Goal: Navigation & Orientation: Find specific page/section

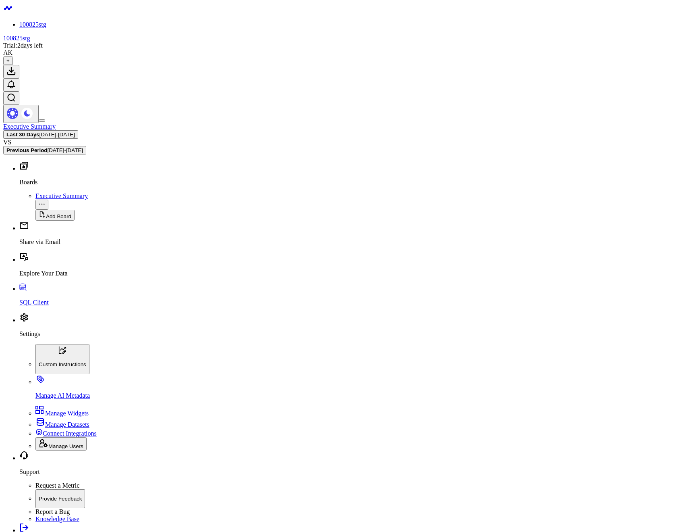
click at [192, 123] on div "Executive Summary Last 30 Days [DATE] - [DATE] VS Previous Period [DATE] - [DAT…" at bounding box center [344, 138] width 683 height 31
click at [12, 49] on div "AK" at bounding box center [7, 52] width 9 height 7
click at [45, 201] on icon "Open board menu" at bounding box center [42, 204] width 6 height 6
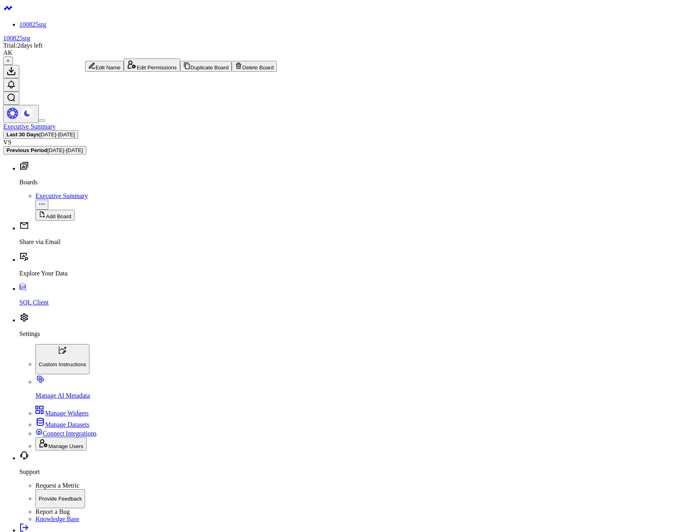
click at [124, 72] on button "Edit Permissions" at bounding box center [152, 64] width 56 height 13
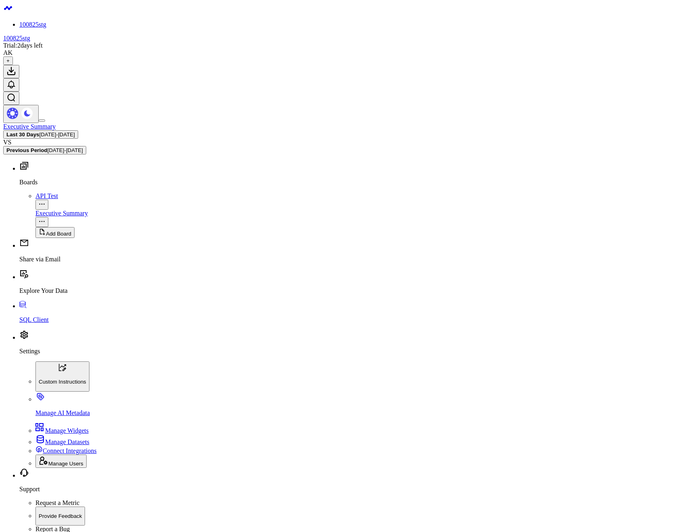
click at [35, 192] on div "API Test" at bounding box center [360, 195] width 651 height 7
